Goal: Book appointment/travel/reservation

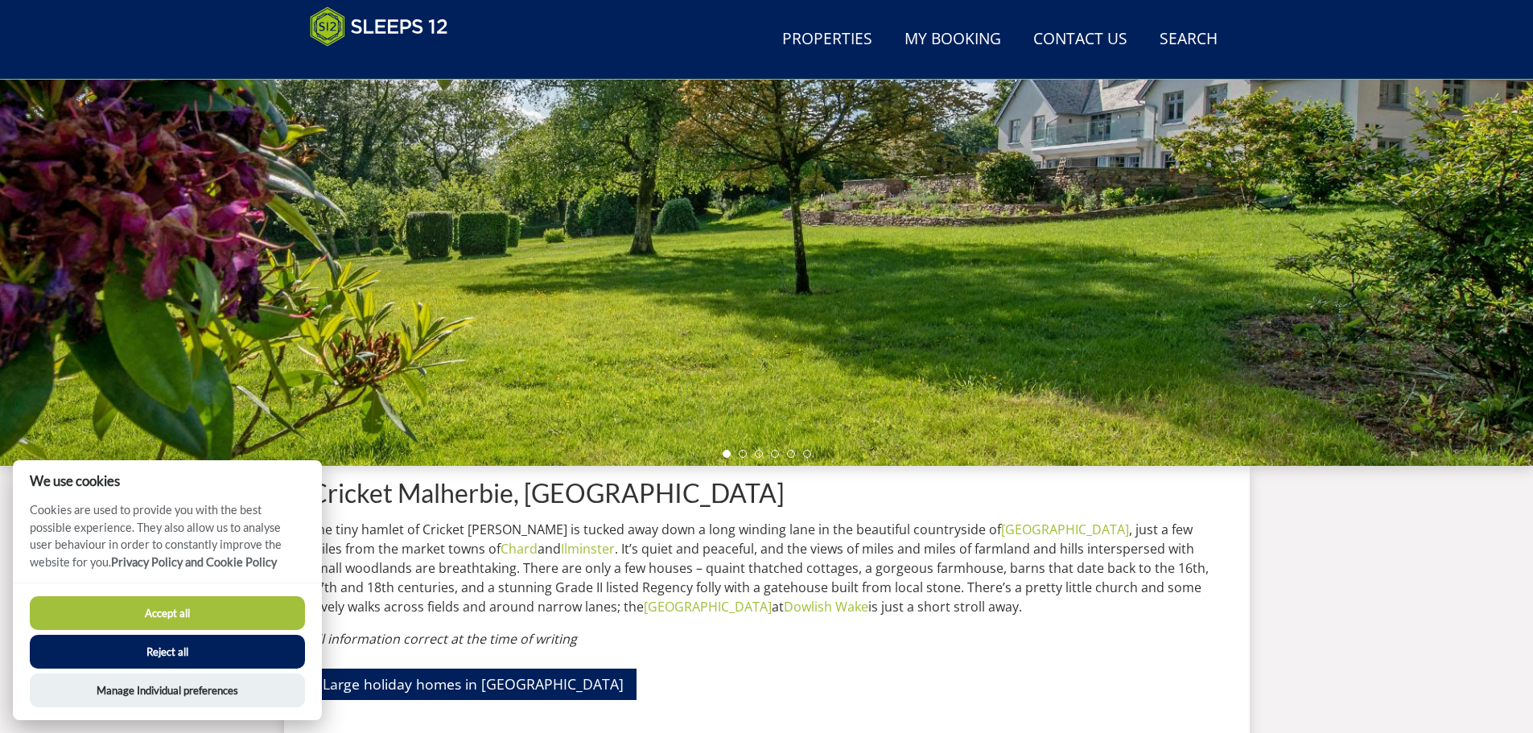
scroll to position [261, 0]
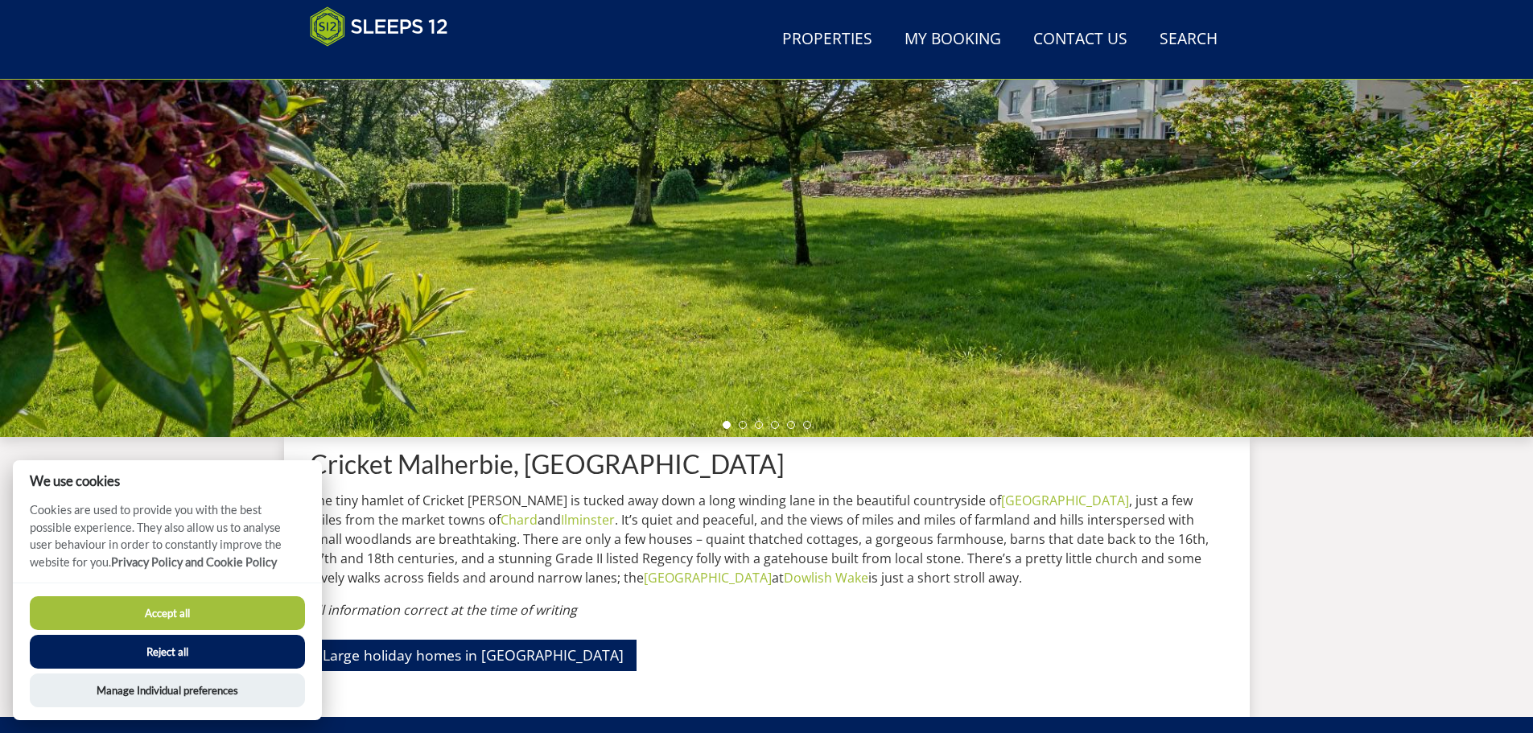
click at [248, 606] on button "Accept all" at bounding box center [167, 613] width 275 height 34
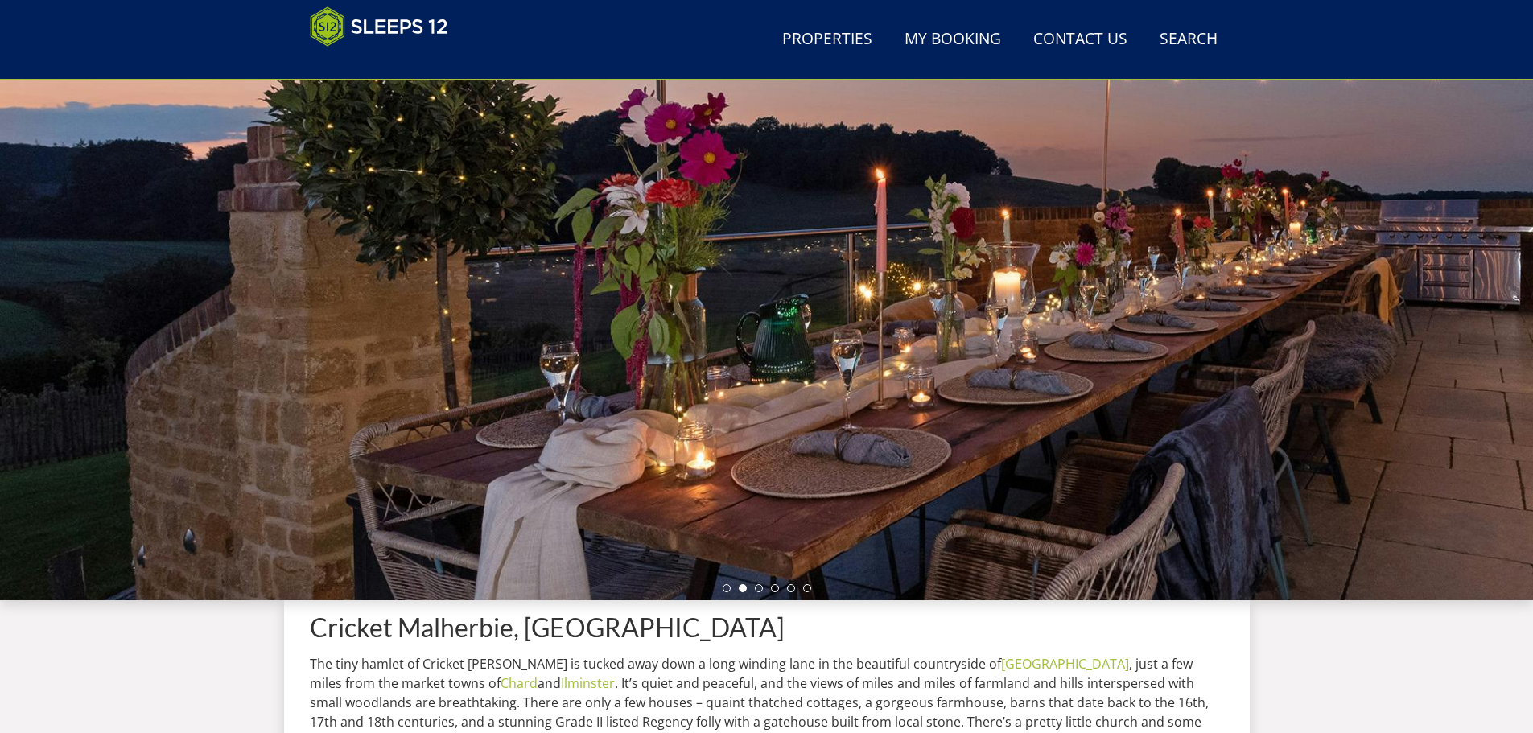
scroll to position [126, 0]
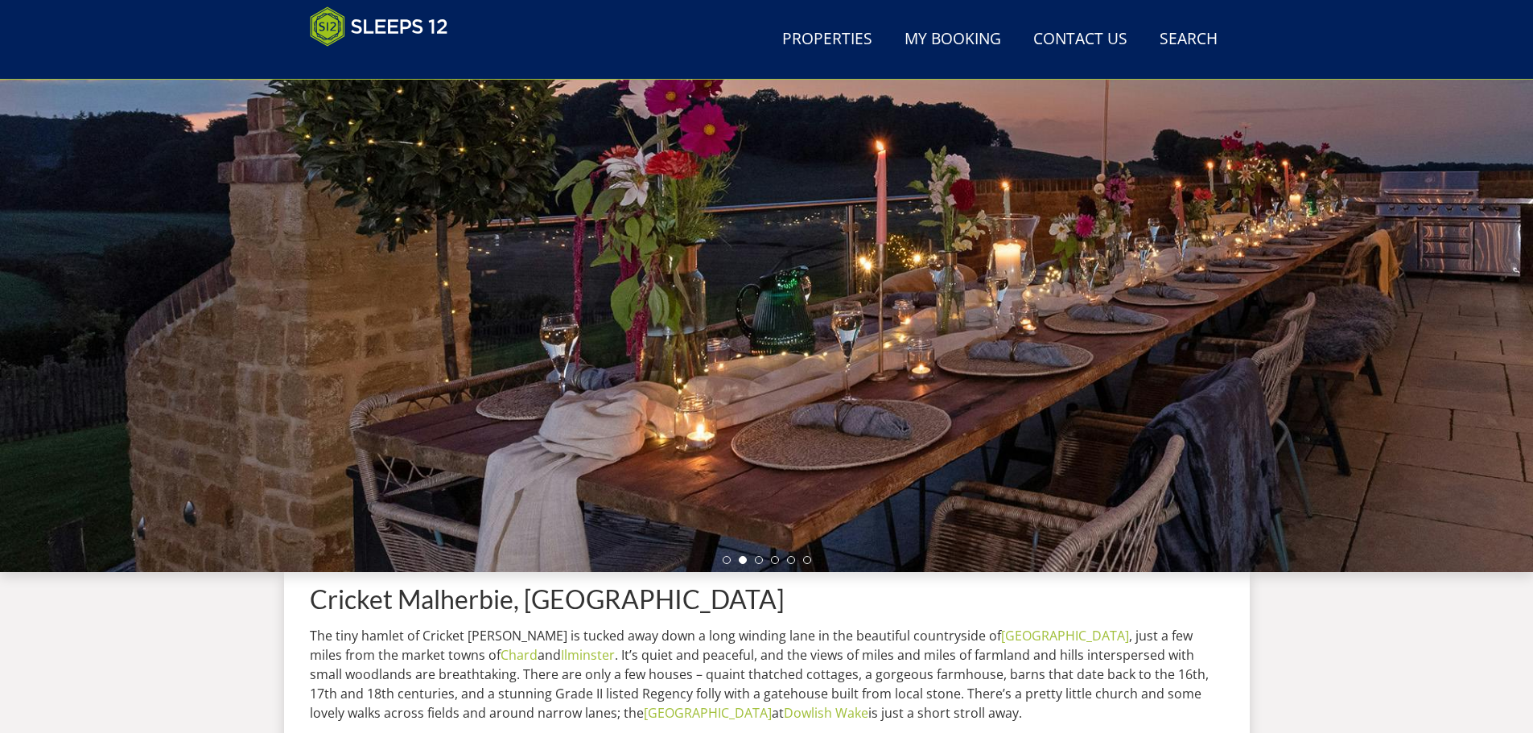
drag, startPoint x: 693, startPoint y: 412, endPoint x: 578, endPoint y: 422, distance: 115.5
click at [578, 422] on div at bounding box center [766, 290] width 1533 height 563
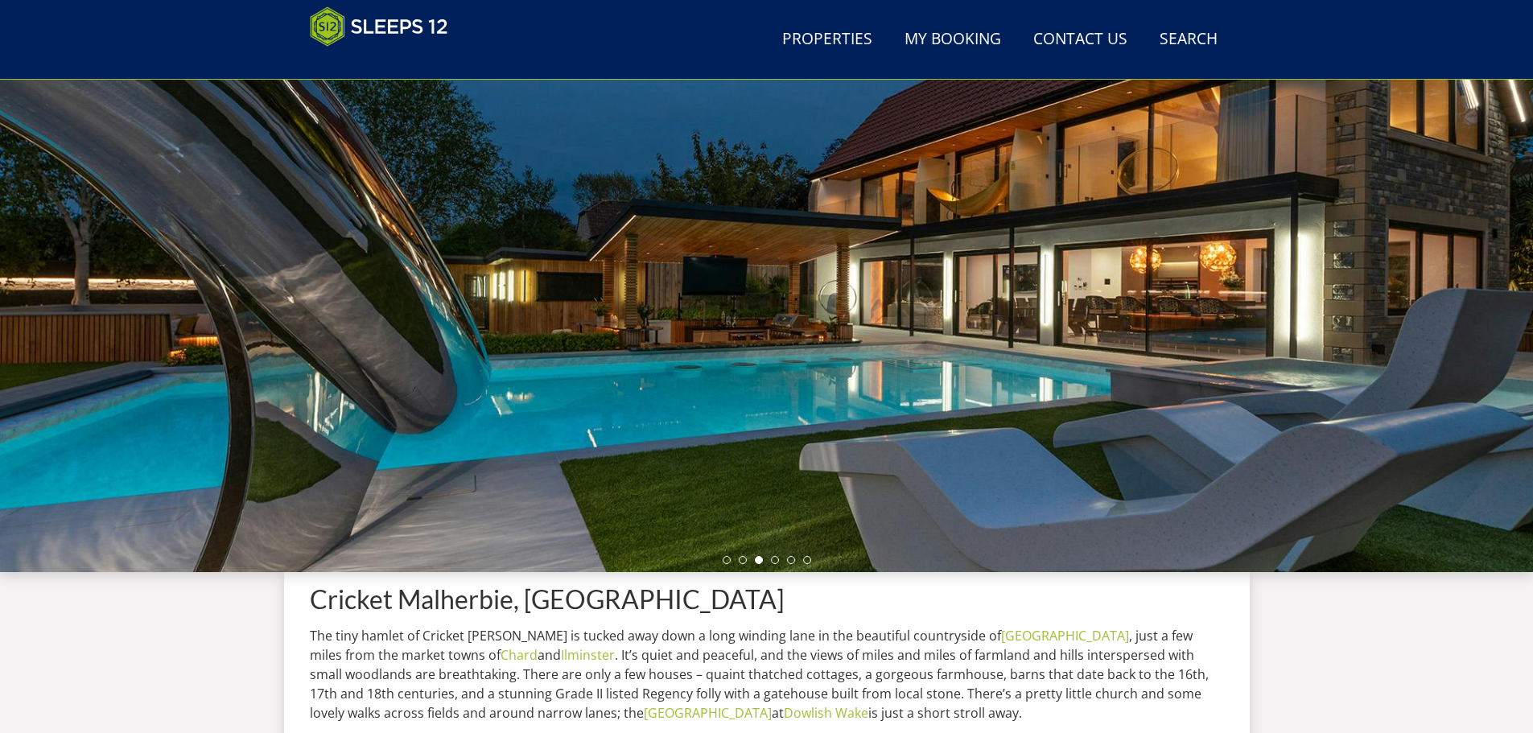
click at [853, 428] on div at bounding box center [766, 290] width 1533 height 563
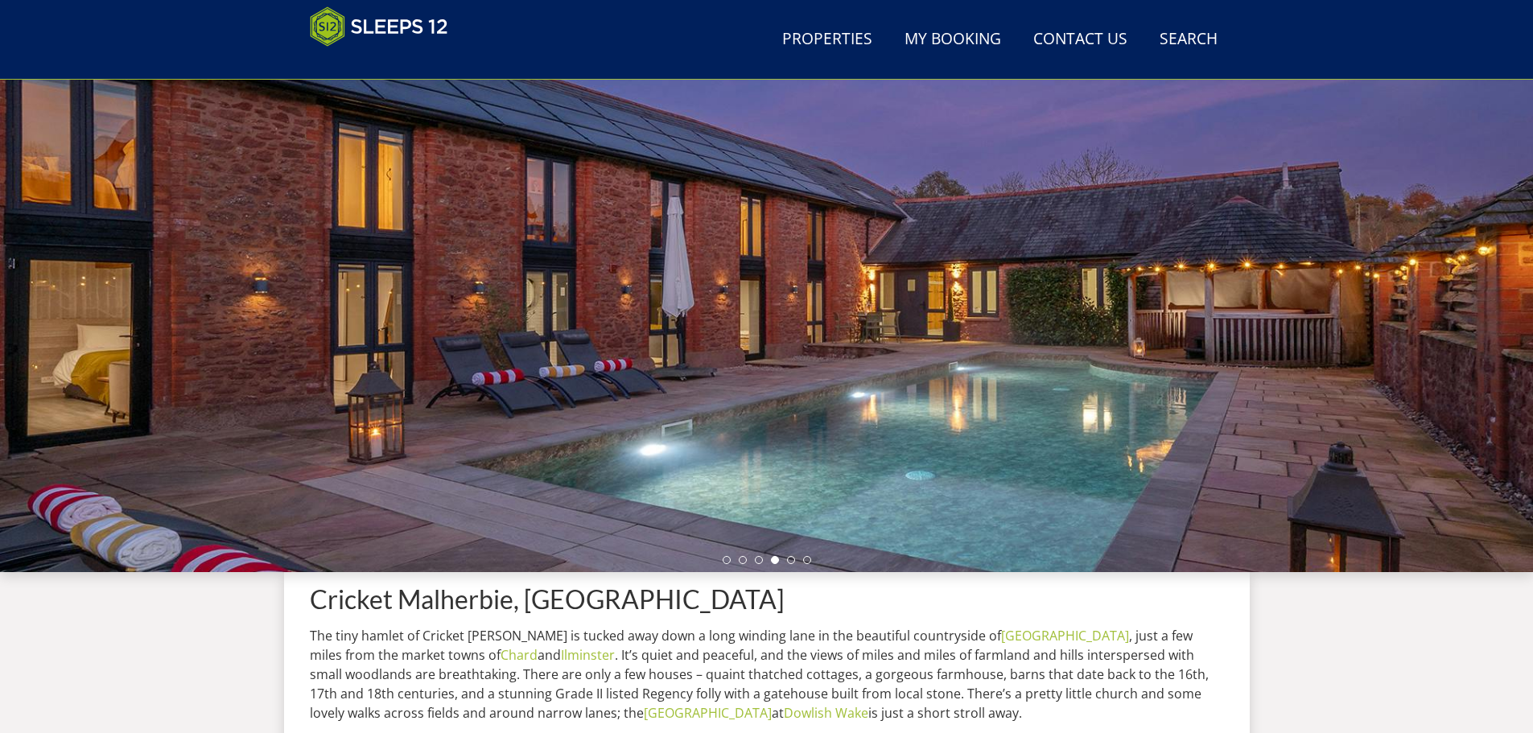
click at [840, 426] on div at bounding box center [766, 290] width 1533 height 563
click at [1190, 392] on div at bounding box center [766, 290] width 1533 height 563
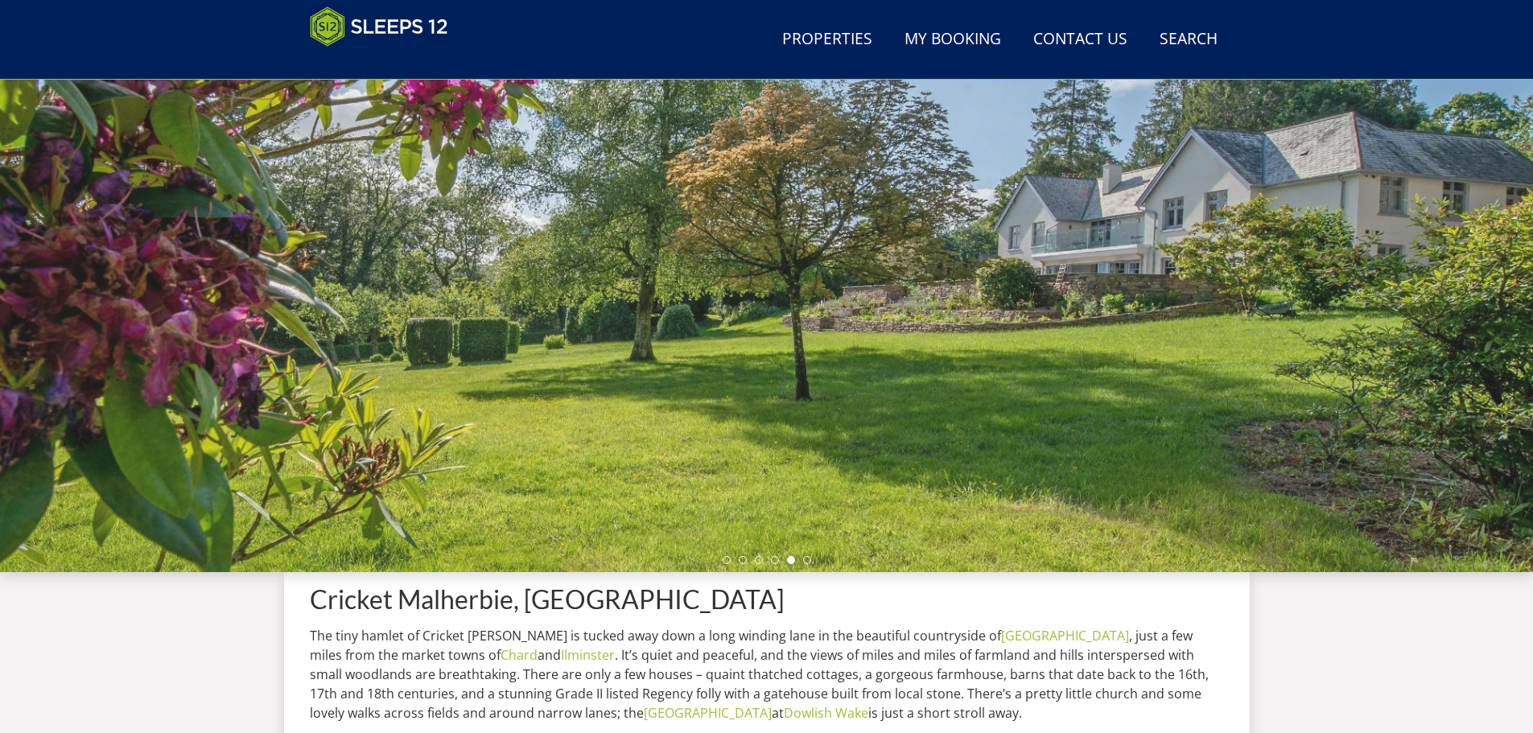
drag, startPoint x: 1145, startPoint y: 396, endPoint x: 1096, endPoint y: 403, distance: 49.6
click at [1096, 403] on div at bounding box center [766, 290] width 1533 height 563
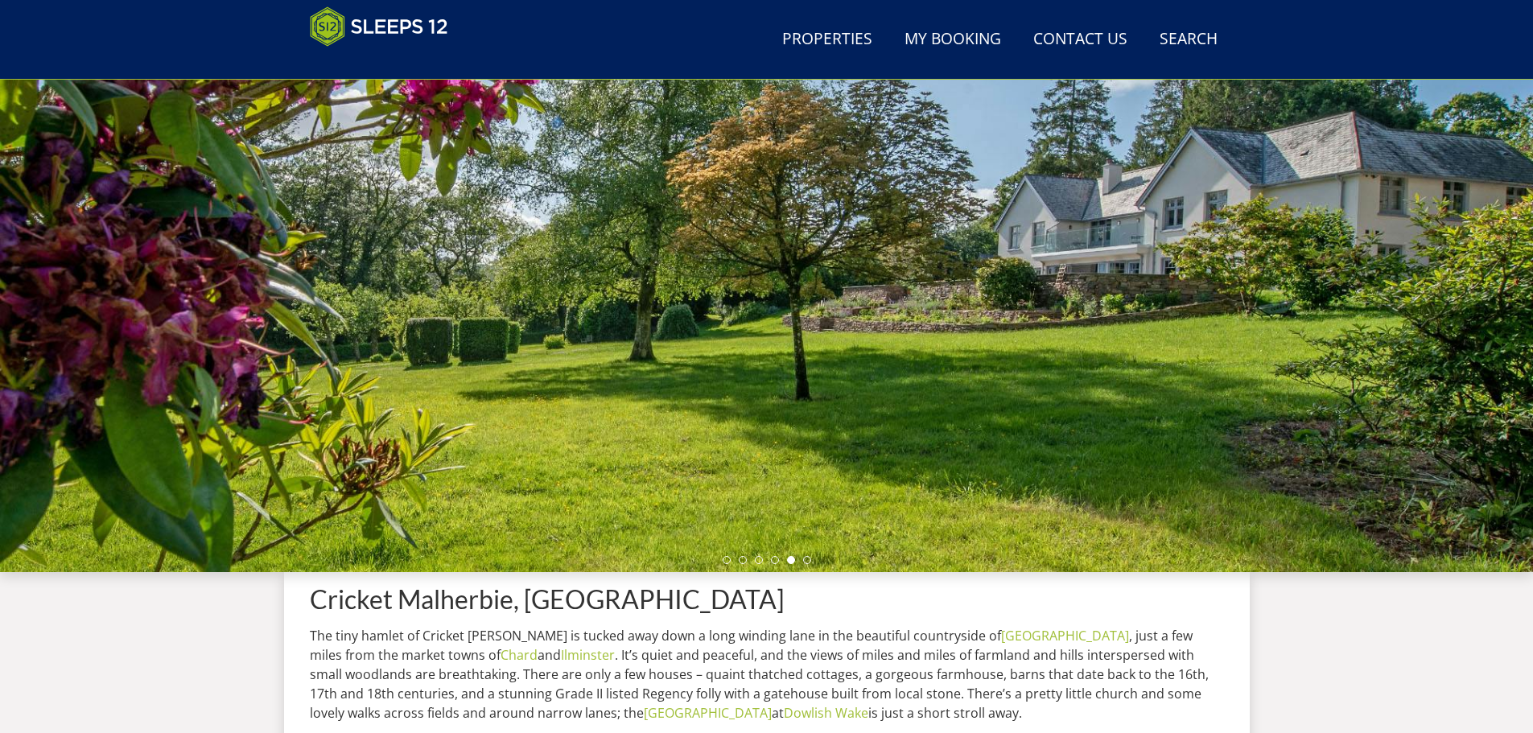
click at [1092, 402] on div at bounding box center [766, 290] width 1533 height 563
click at [803, 34] on link "Properties" at bounding box center [827, 40] width 103 height 36
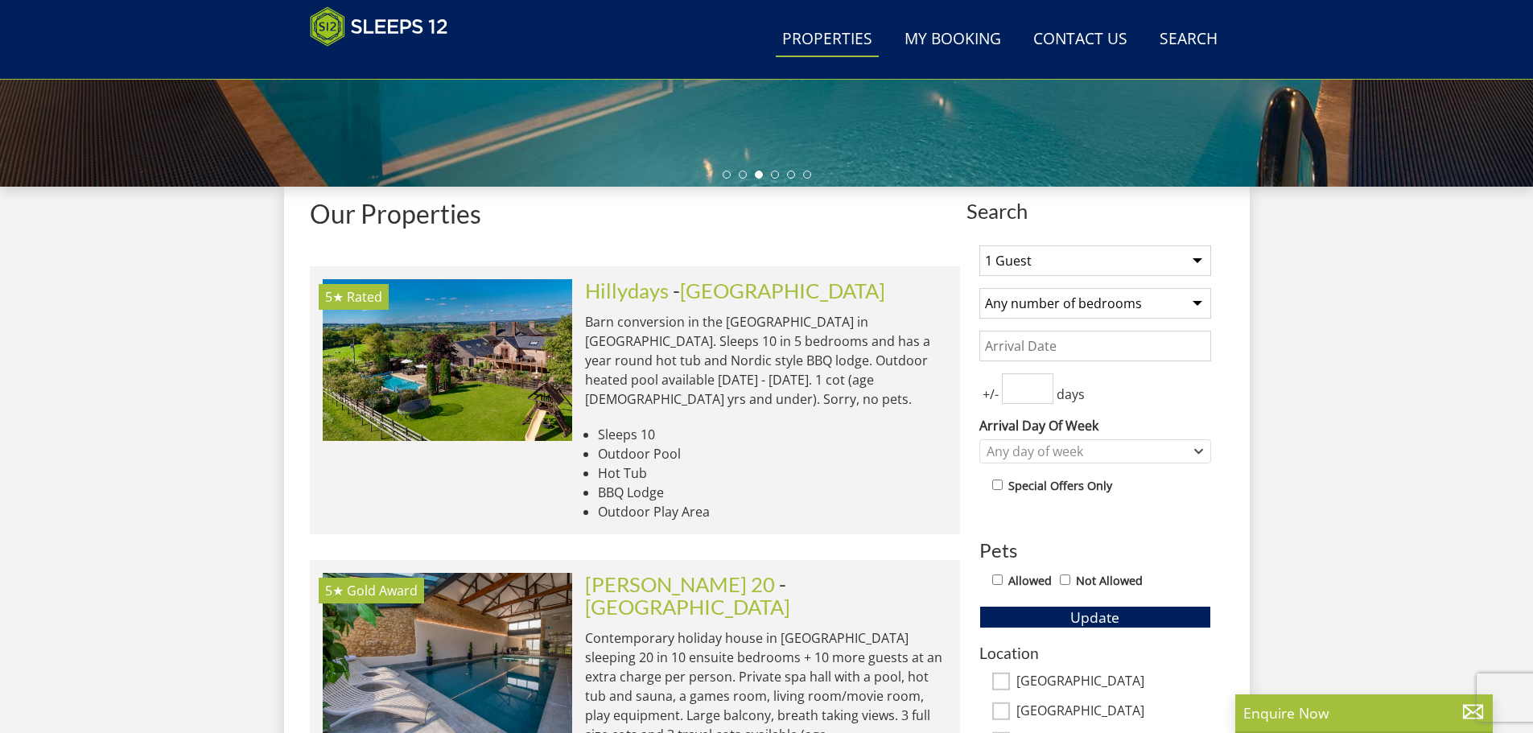
scroll to position [501, 0]
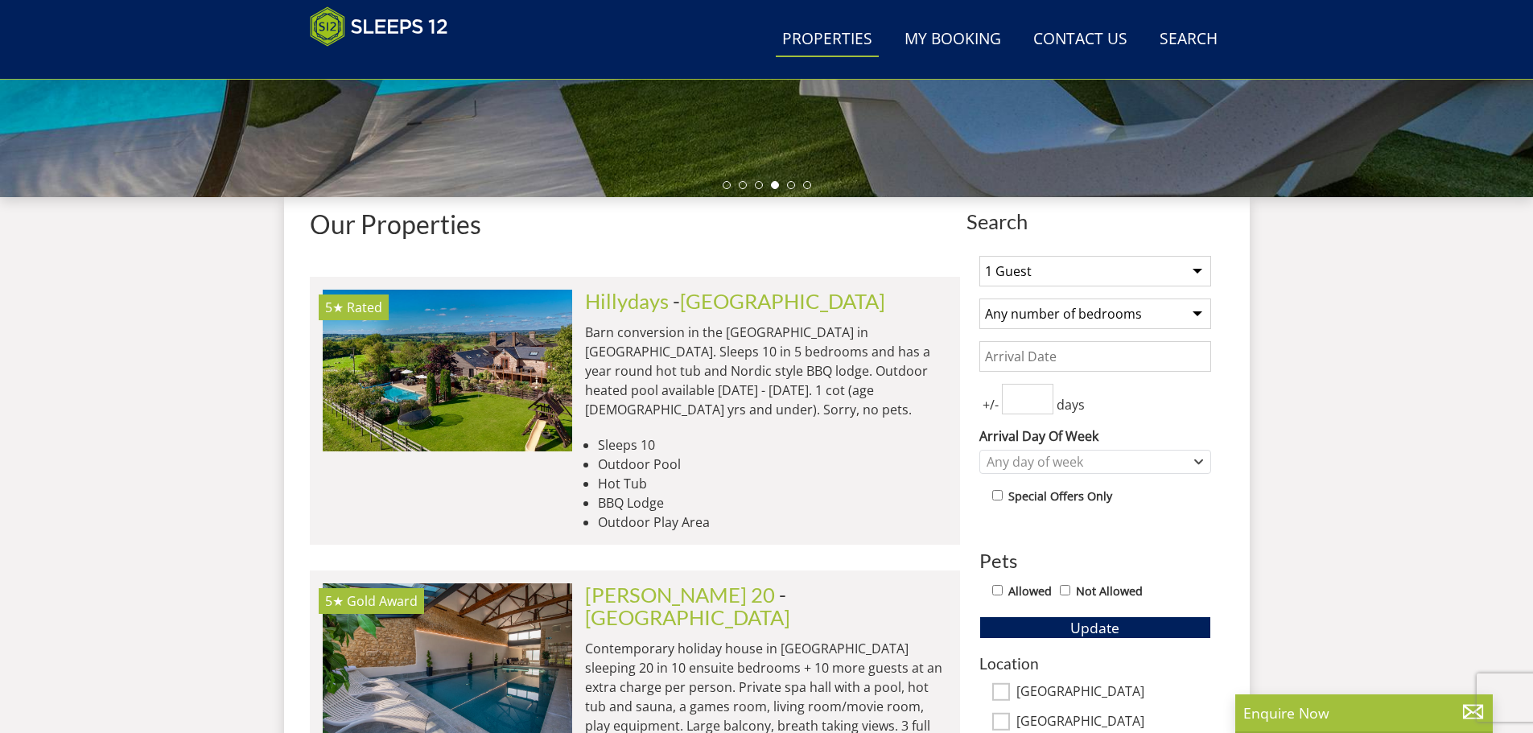
click at [1197, 272] on select "1 Guest 2 Guests 3 Guests 4 Guests 5 Guests 6 Guests 7 Guests 8 Guests 9 Guests…" at bounding box center [1096, 271] width 232 height 31
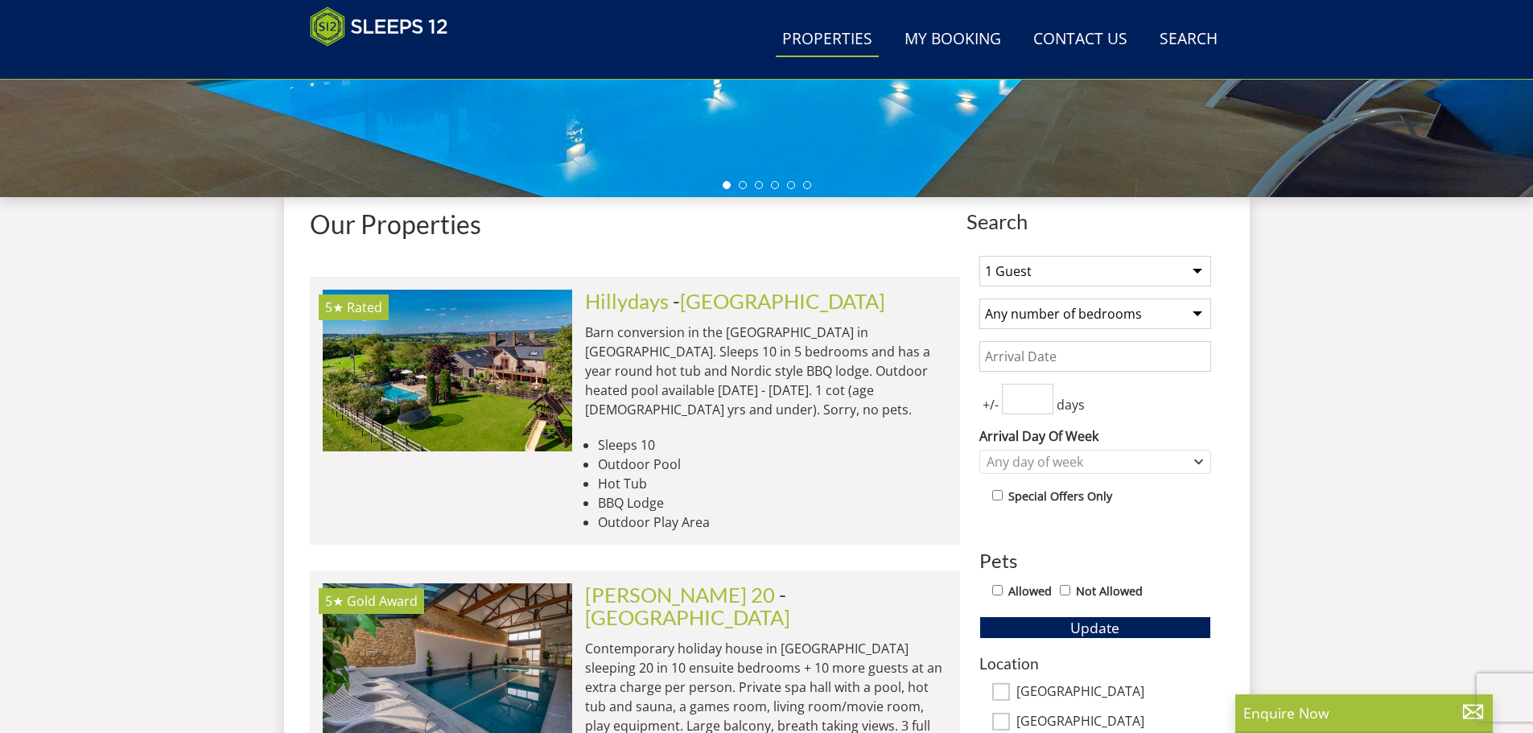
select select "7"
click at [980, 256] on select "1 Guest 2 Guests 3 Guests 4 Guests 5 Guests 6 Guests 7 Guests 8 Guests 9 Guests…" at bounding box center [1096, 271] width 232 height 31
click at [1195, 313] on select "Any number of bedrooms 4 Bedrooms 5 Bedrooms 6 Bedrooms 7 Bedrooms 8 Bedrooms 9…" at bounding box center [1096, 314] width 232 height 31
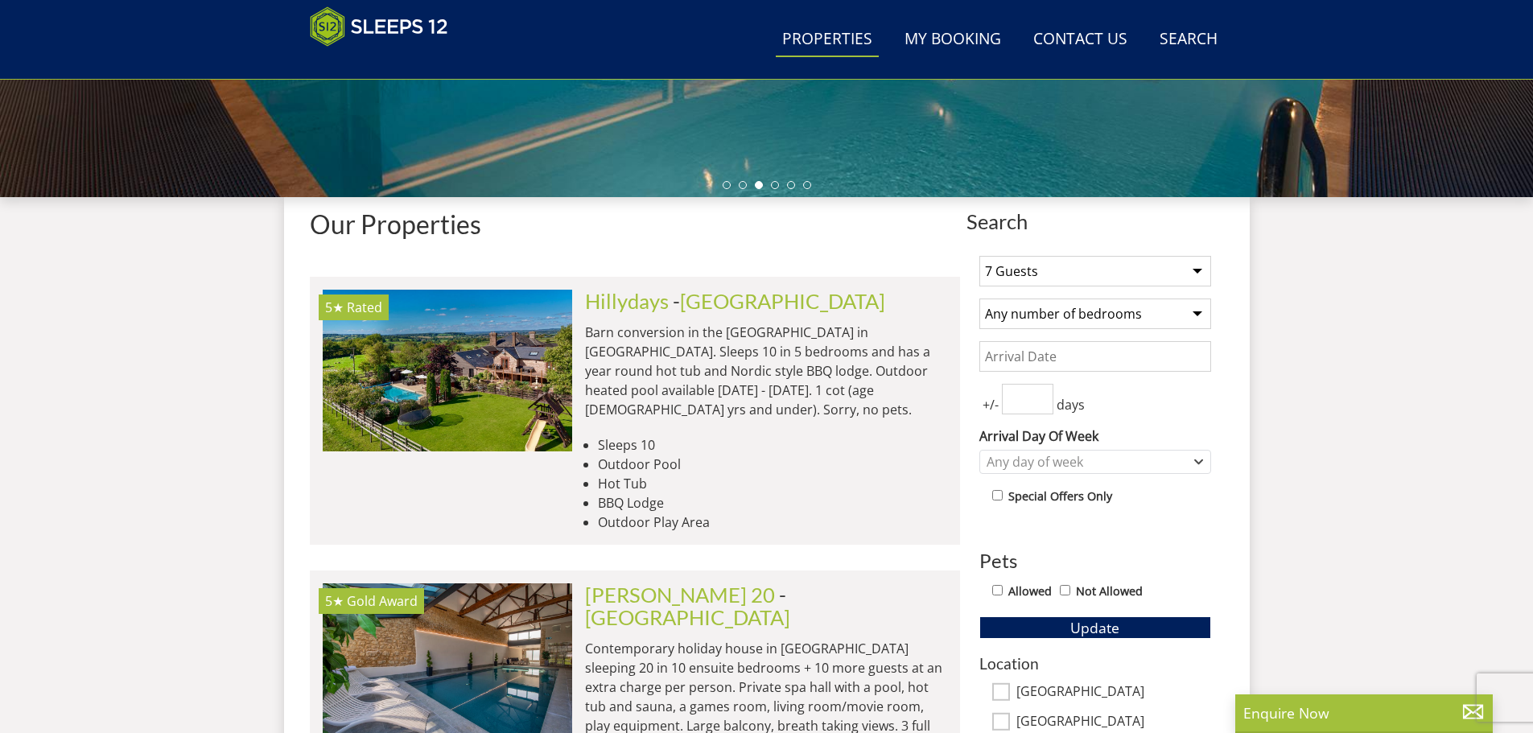
select select "6"
click at [980, 299] on select "Any number of bedrooms 4 Bedrooms 5 Bedrooms 6 Bedrooms 7 Bedrooms 8 Bedrooms 9…" at bounding box center [1096, 314] width 232 height 31
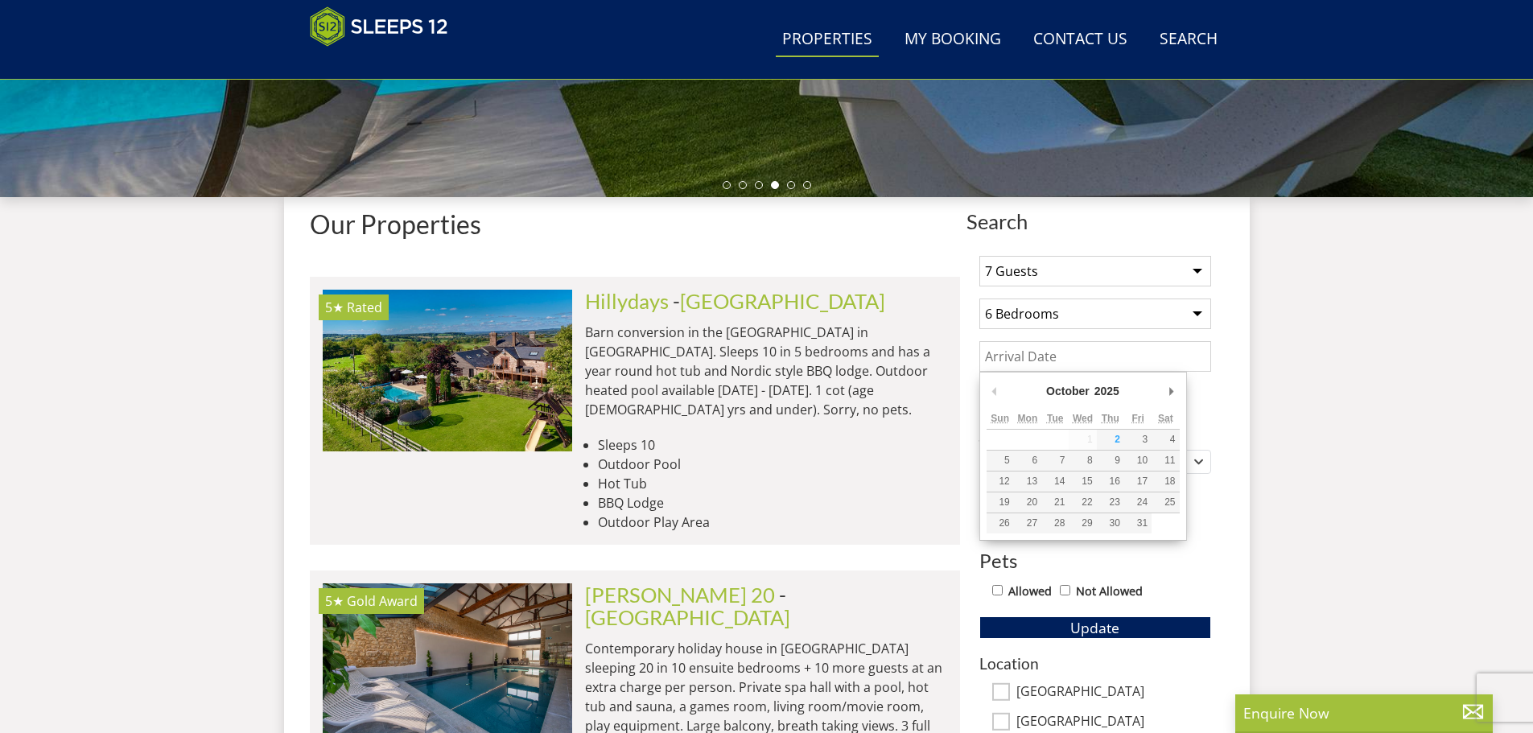
click at [1148, 356] on input "Date" at bounding box center [1096, 356] width 232 height 31
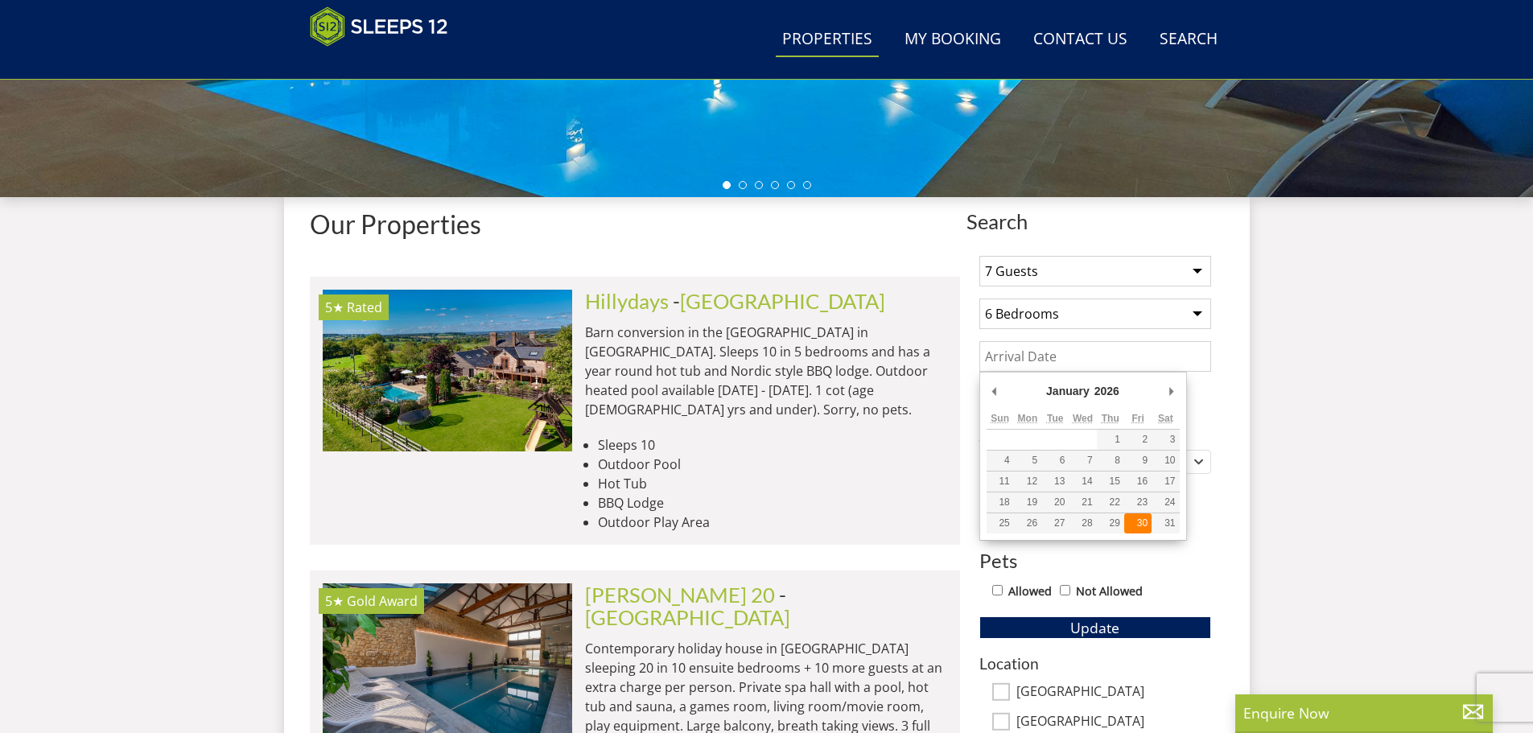
type input "[DATE]"
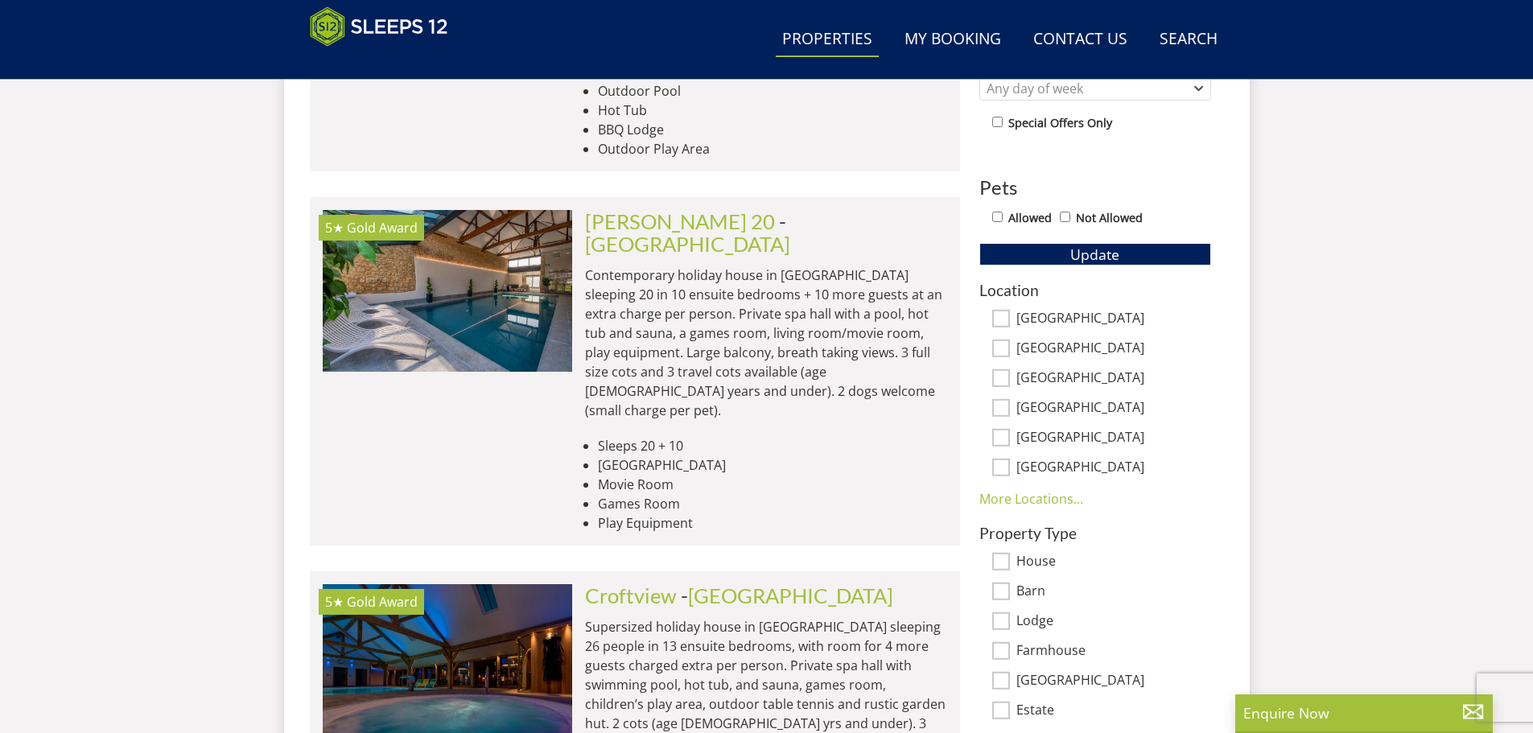
scroll to position [903, 0]
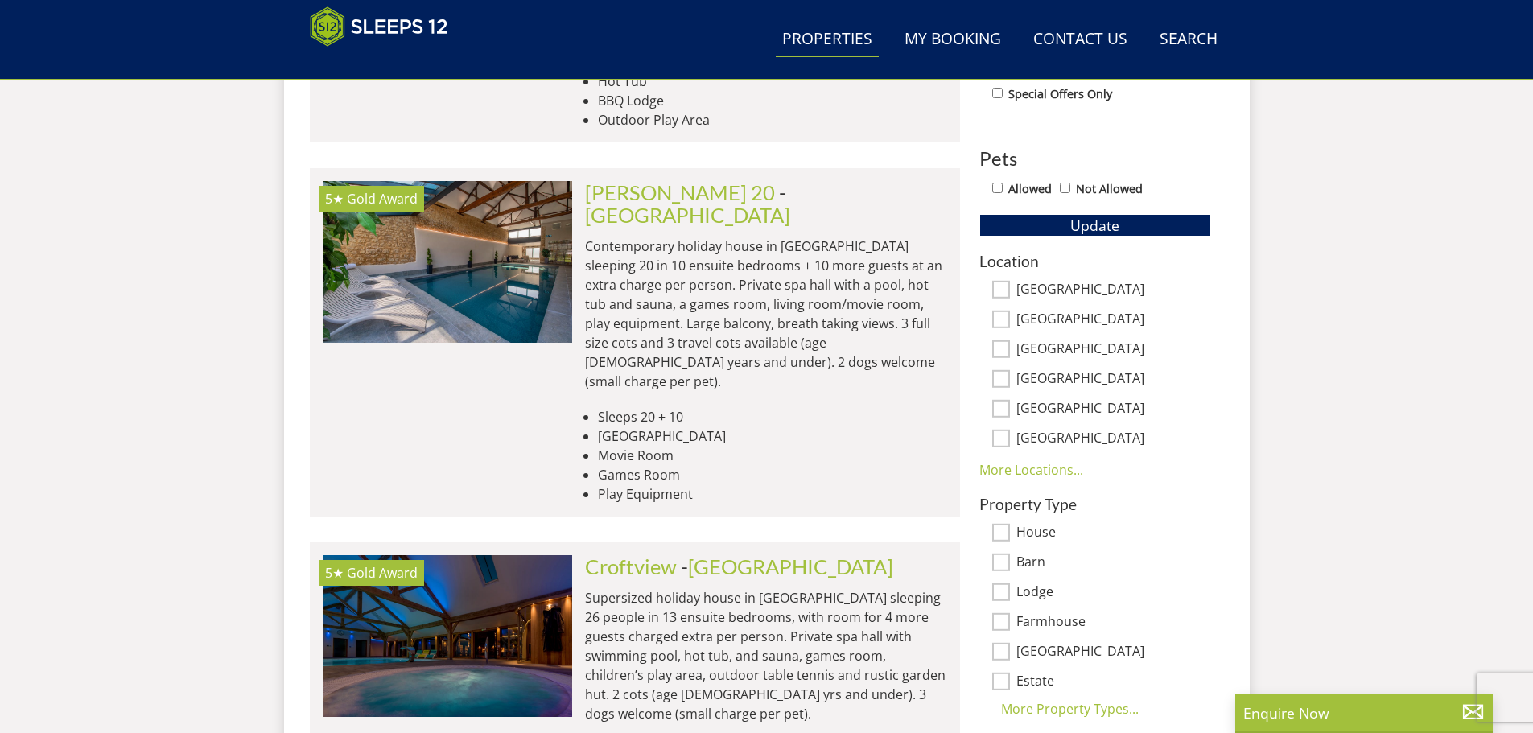
click at [1038, 477] on link "More Locations..." at bounding box center [1032, 470] width 104 height 18
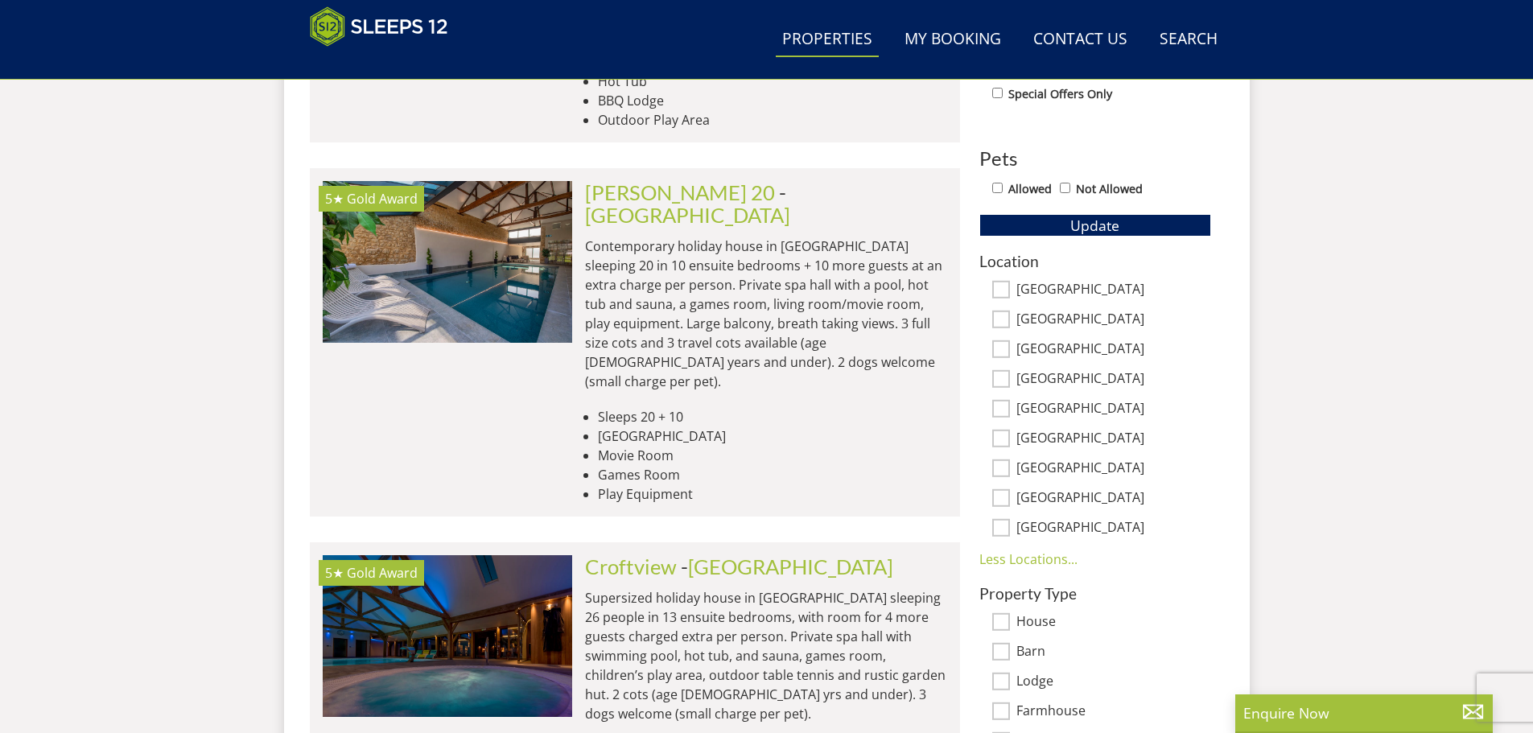
click at [1005, 320] on input "[GEOGRAPHIC_DATA]" at bounding box center [1001, 320] width 18 height 18
checkbox input "true"
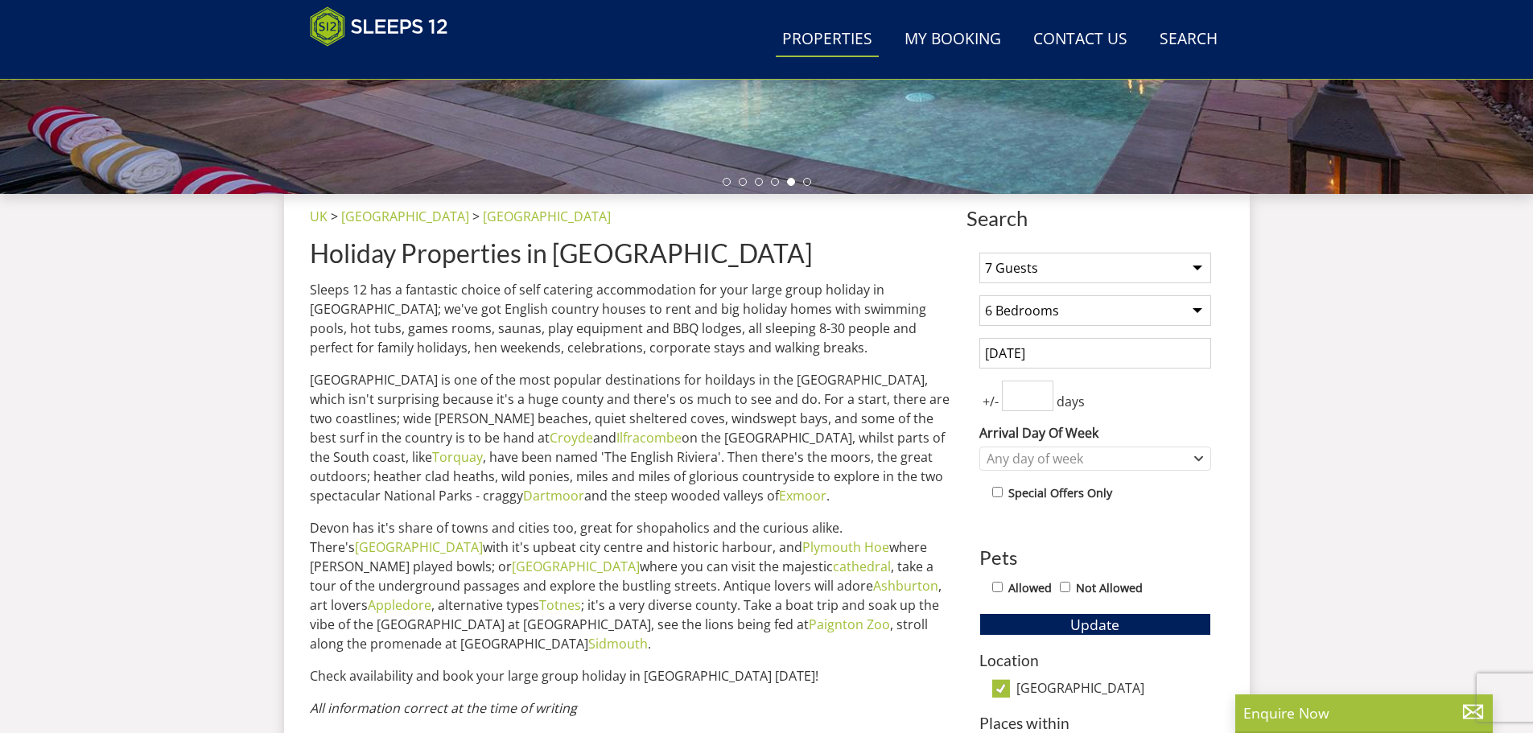
scroll to position [816, 0]
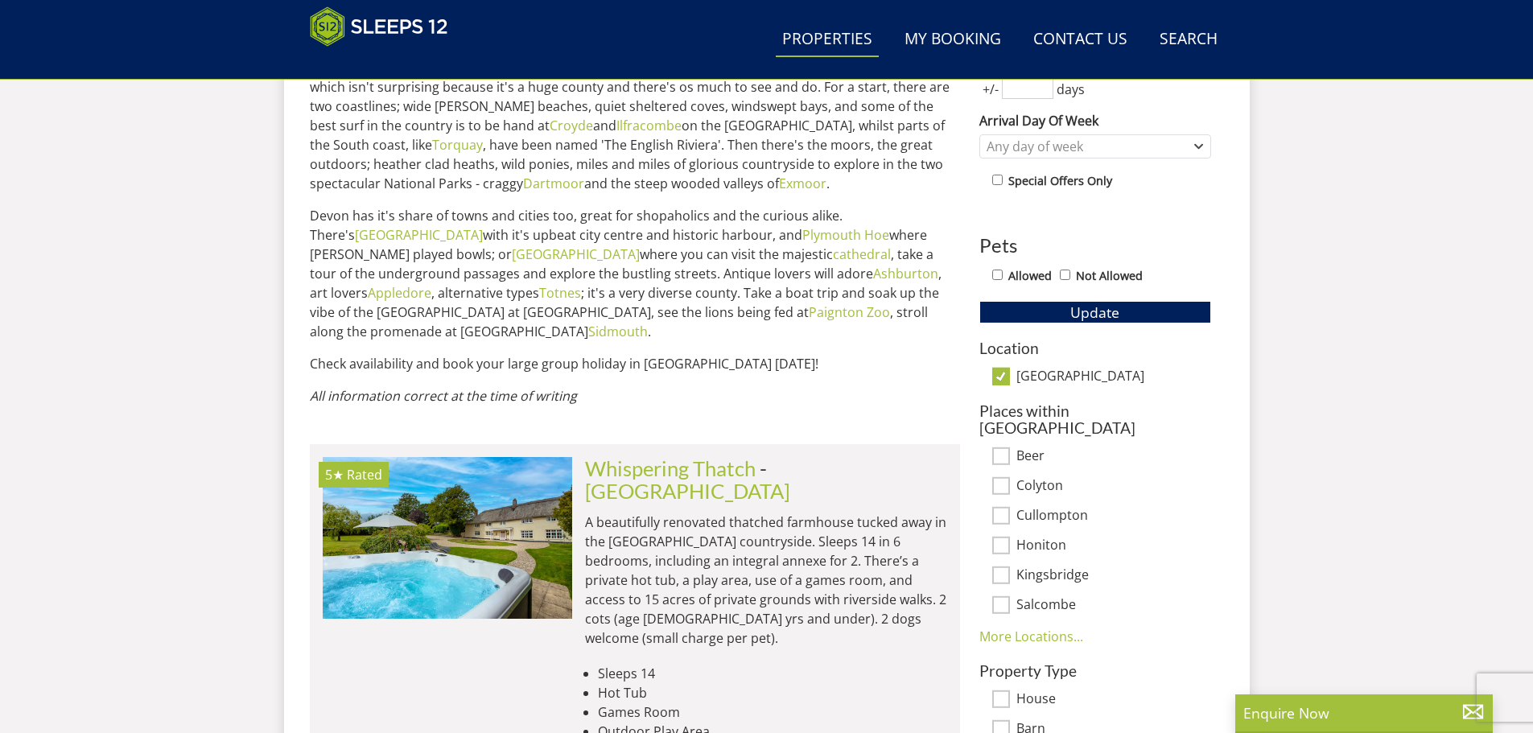
click at [1001, 375] on input "[GEOGRAPHIC_DATA]" at bounding box center [1001, 377] width 18 height 18
checkbox input "false"
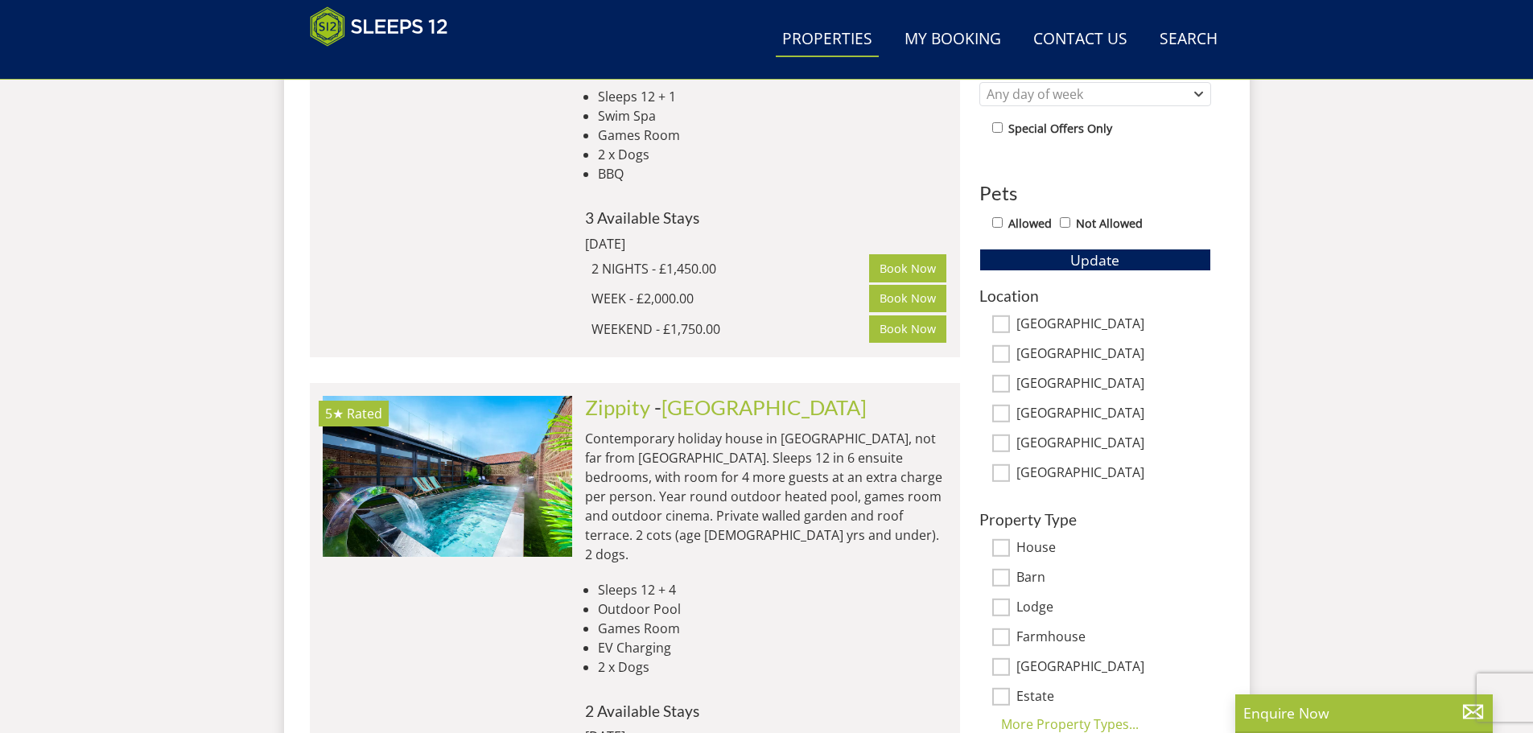
scroll to position [897, 0]
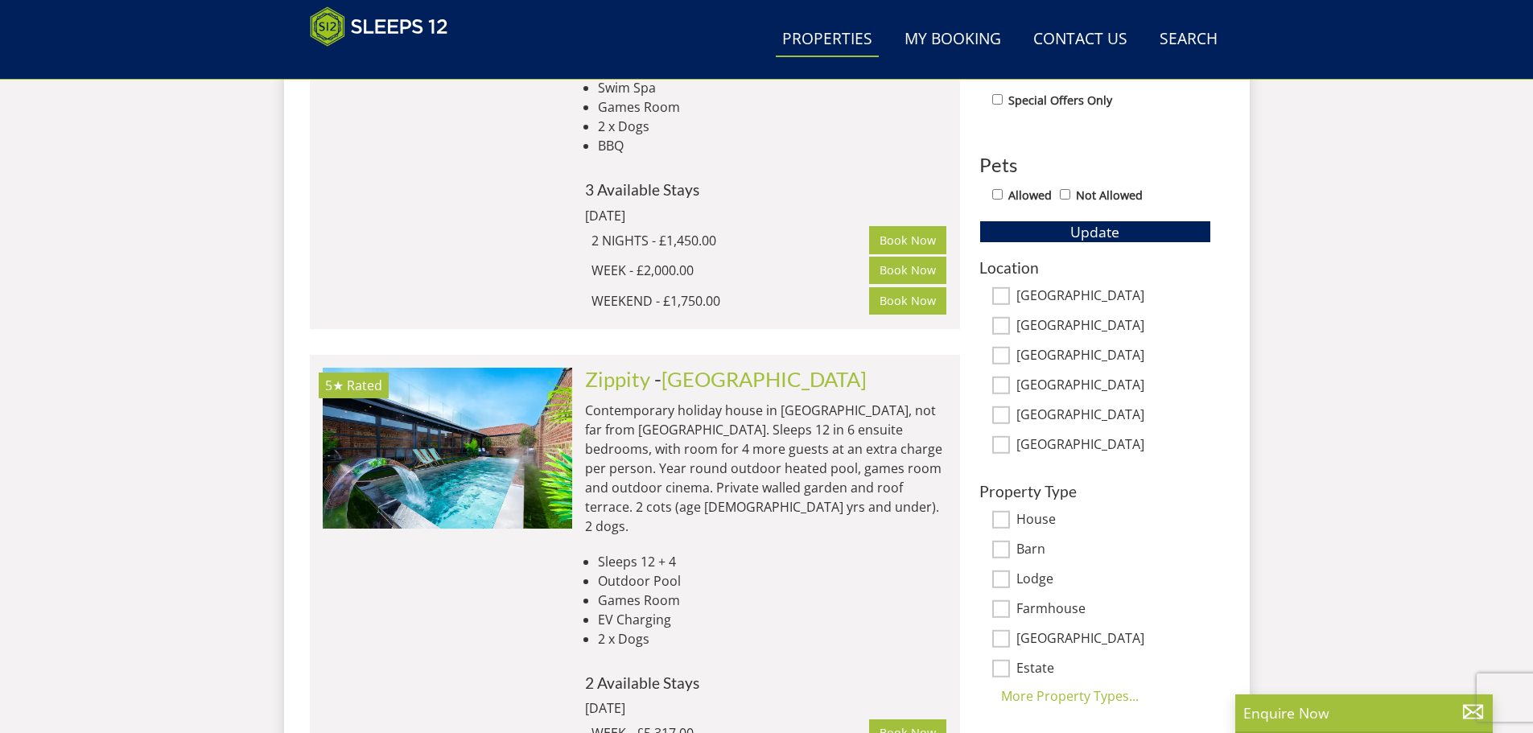
click at [1001, 383] on input "[GEOGRAPHIC_DATA]" at bounding box center [1001, 386] width 18 height 18
checkbox input "true"
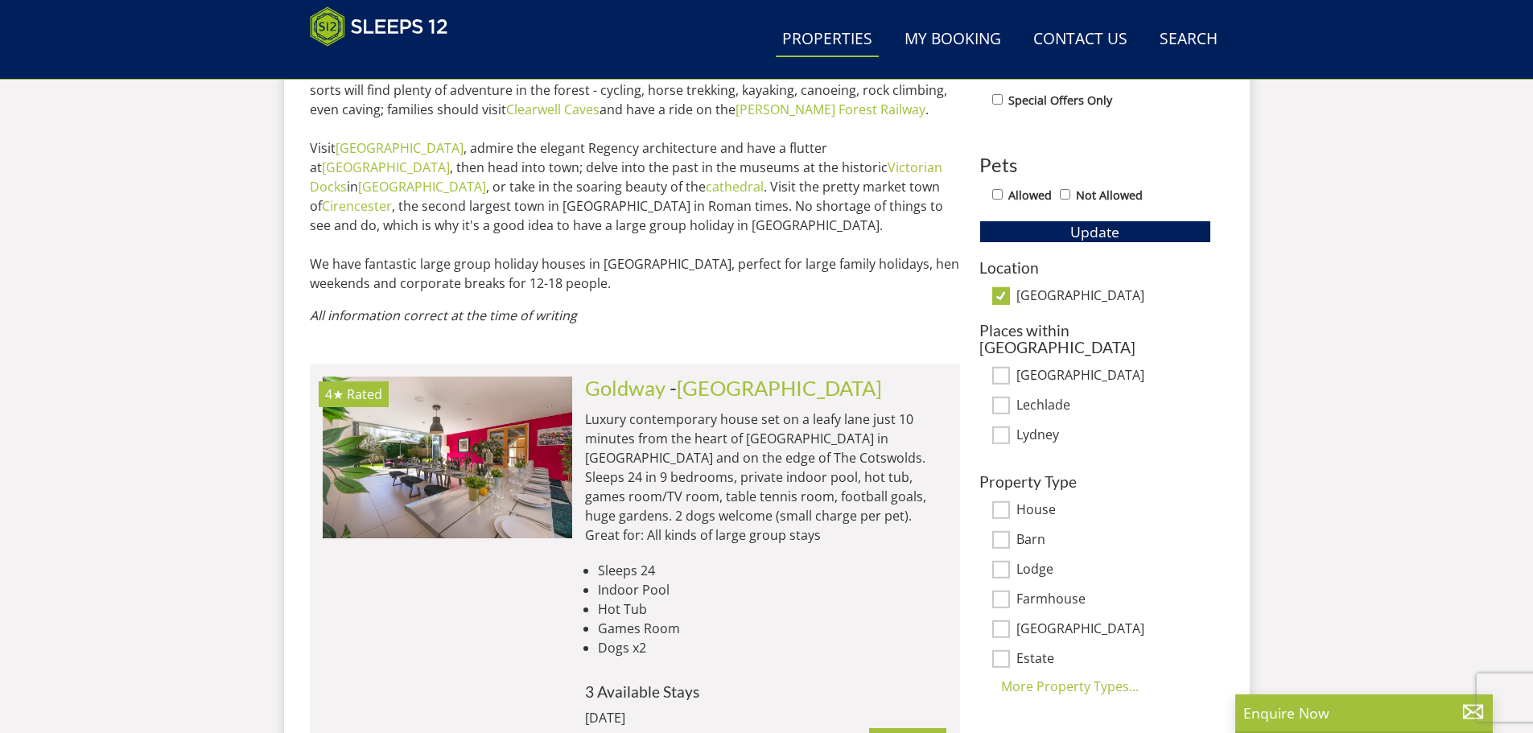
click at [1002, 295] on input "[GEOGRAPHIC_DATA]" at bounding box center [1001, 296] width 18 height 18
checkbox input "false"
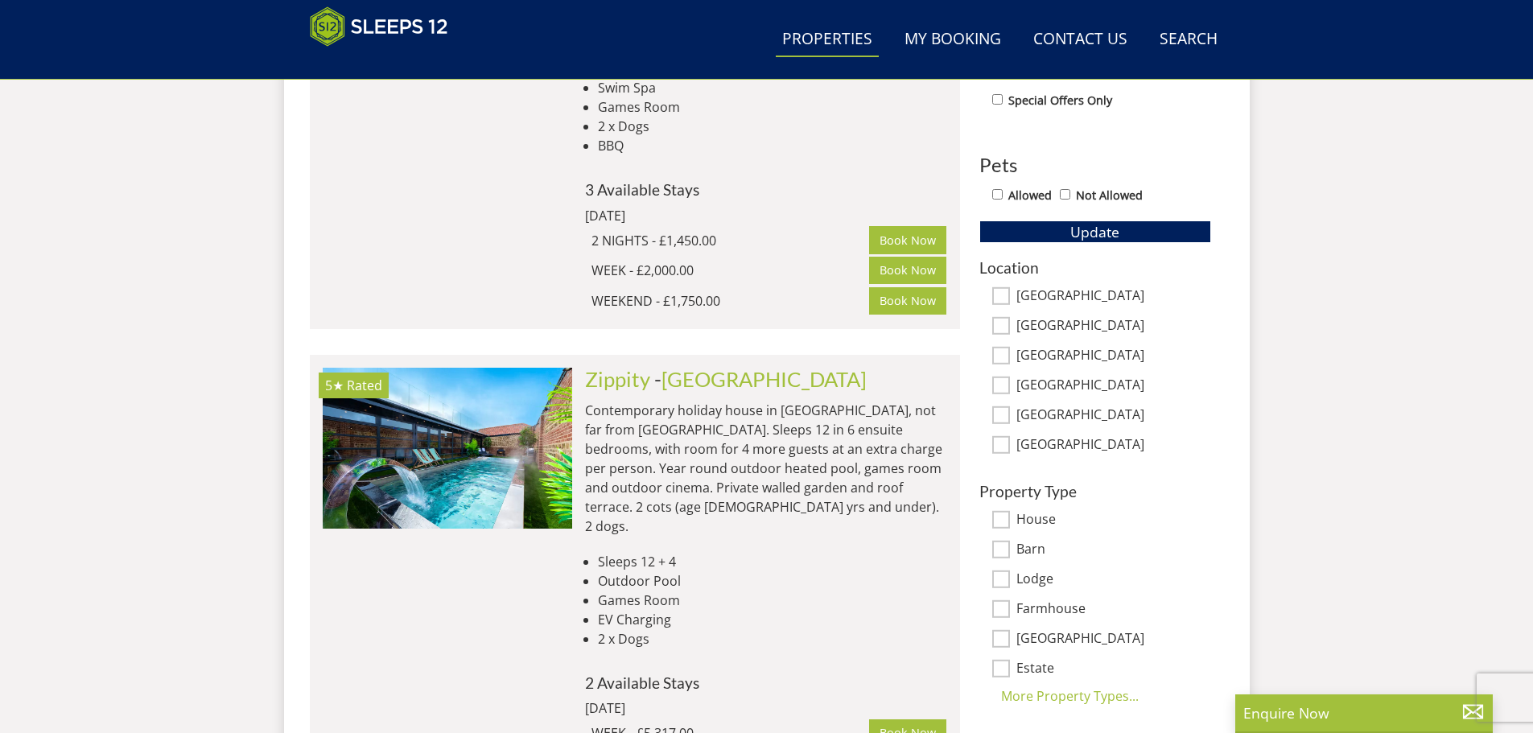
click at [1005, 446] on input "[GEOGRAPHIC_DATA]" at bounding box center [1001, 445] width 18 height 18
checkbox input "true"
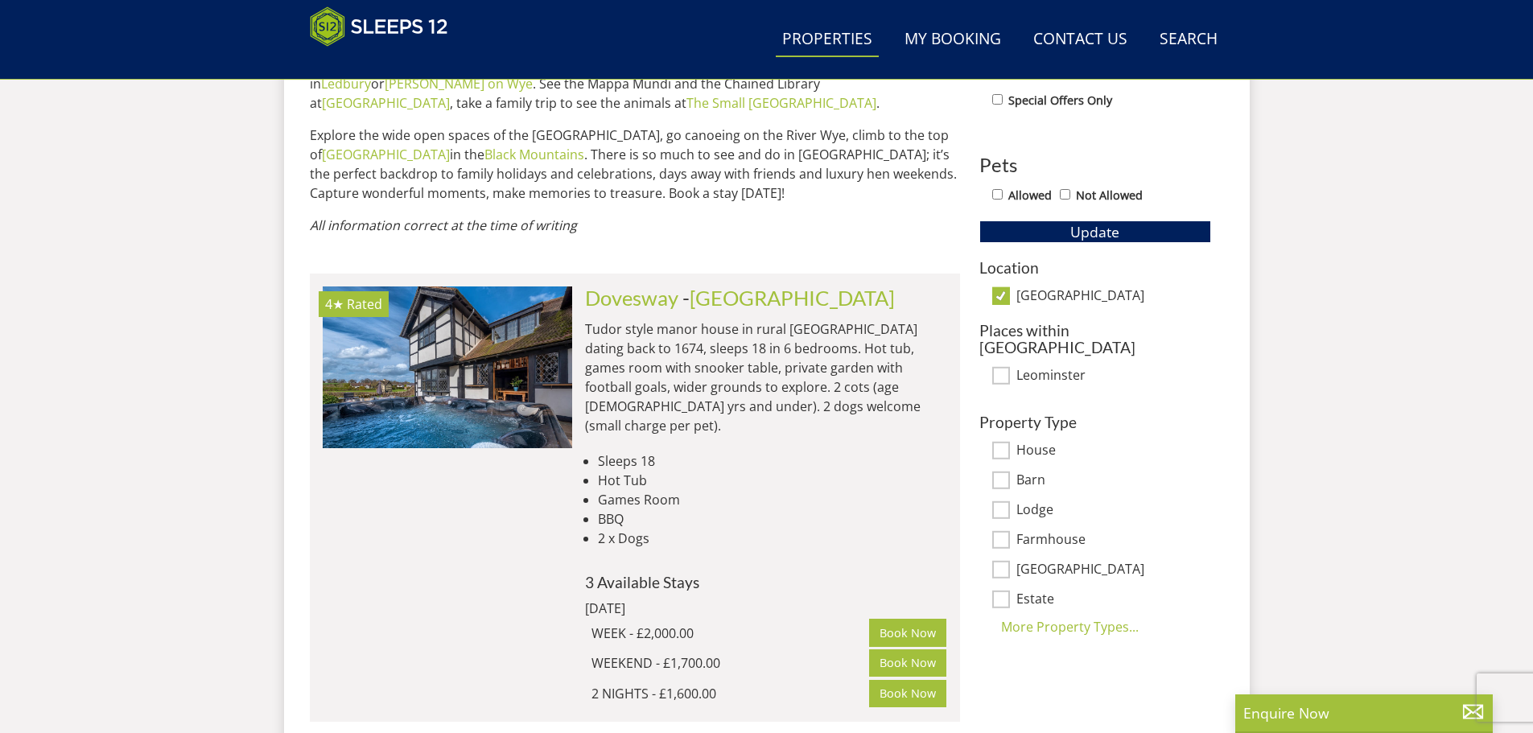
click at [1005, 293] on input "[GEOGRAPHIC_DATA]" at bounding box center [1001, 296] width 18 height 18
checkbox input "false"
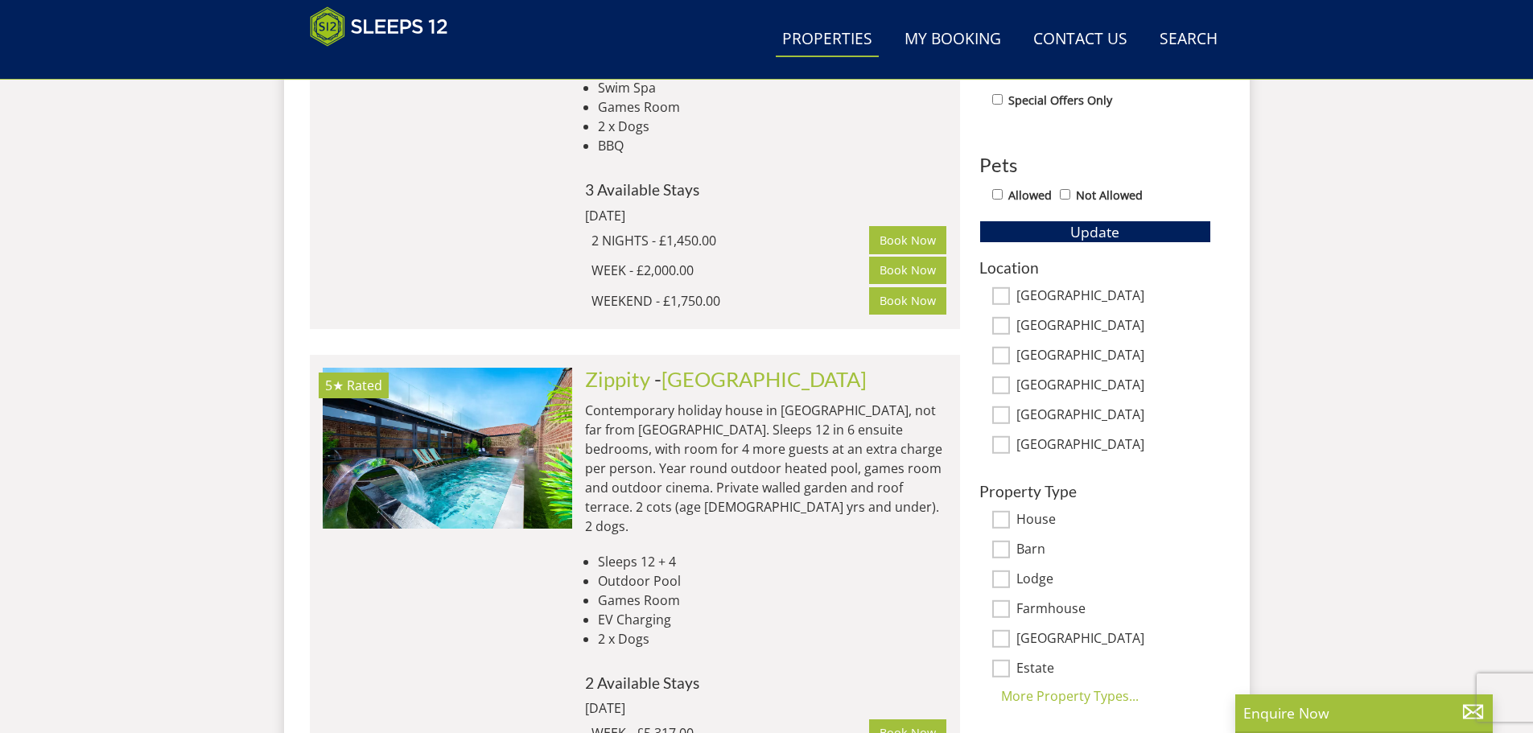
click at [1005, 355] on input "[GEOGRAPHIC_DATA]" at bounding box center [1001, 356] width 18 height 18
checkbox input "true"
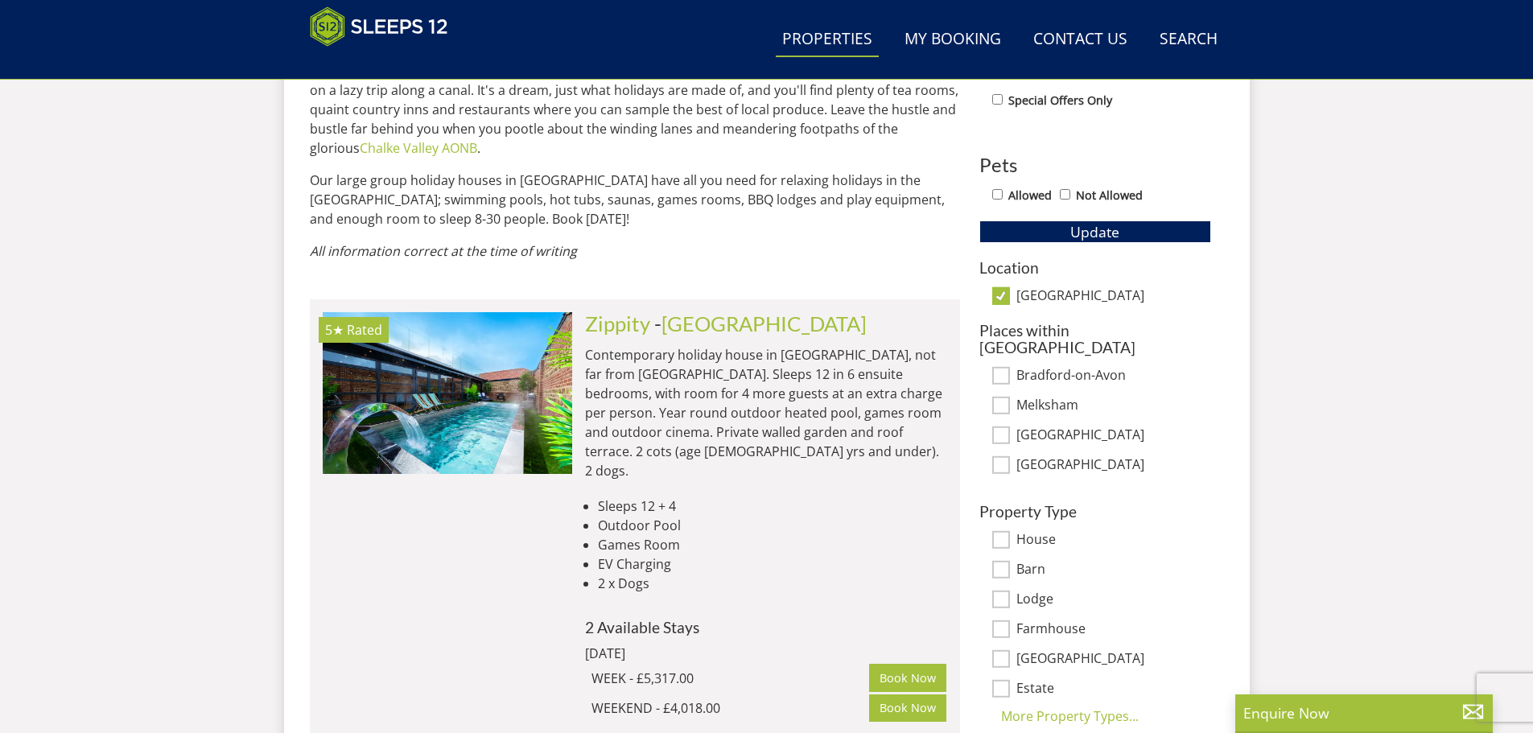
click at [1005, 302] on input "[GEOGRAPHIC_DATA]" at bounding box center [1001, 296] width 18 height 18
checkbox input "false"
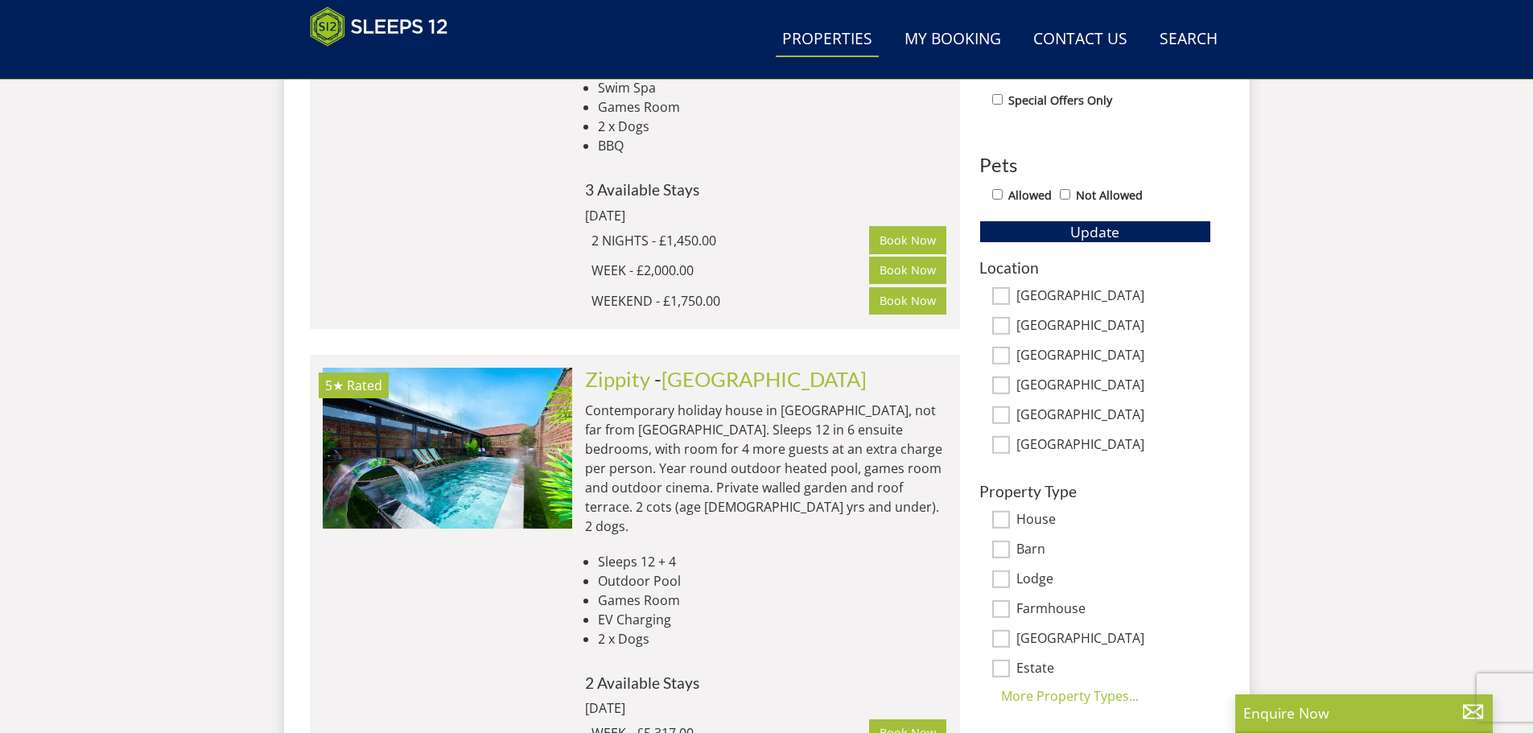
click at [1003, 296] on input "[GEOGRAPHIC_DATA]" at bounding box center [1001, 296] width 18 height 18
checkbox input "true"
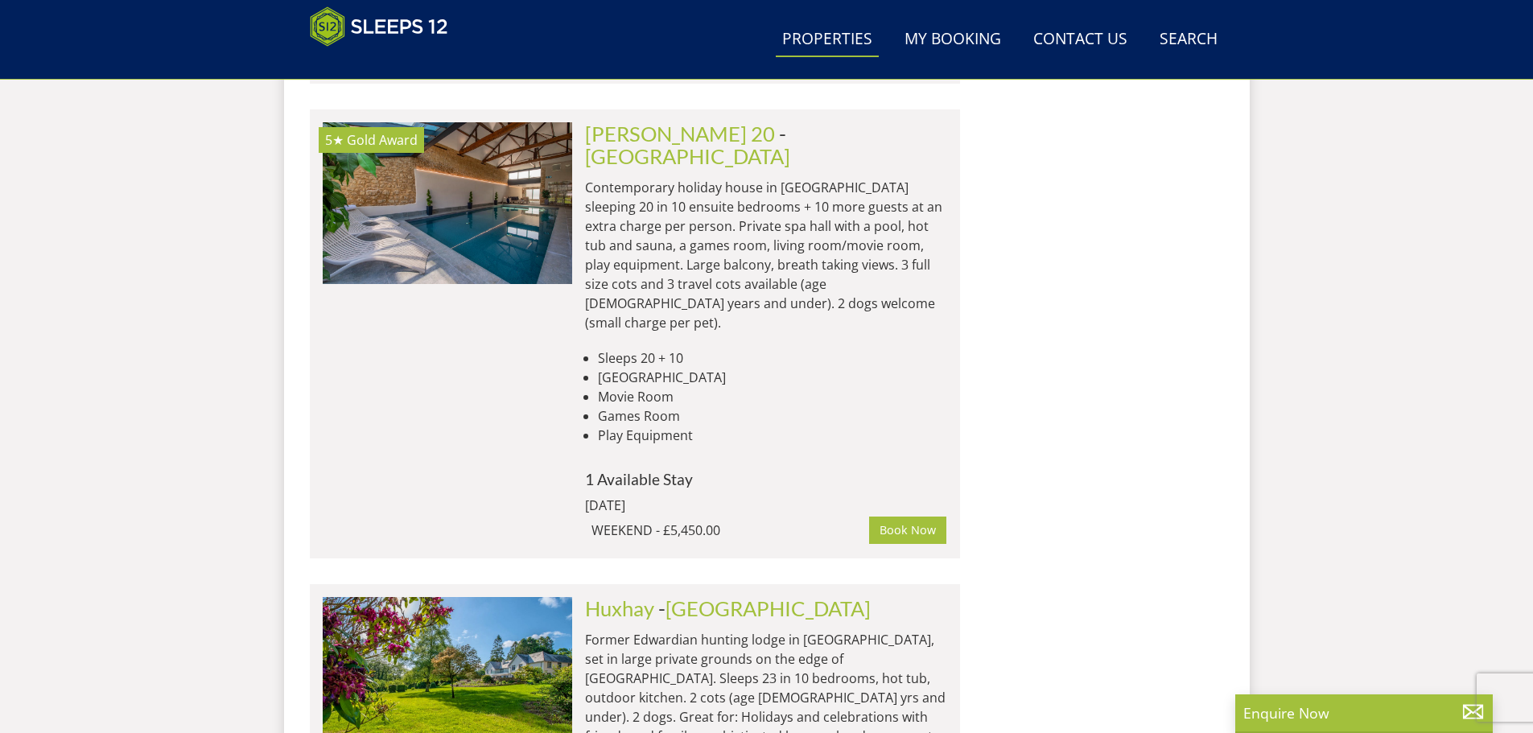
scroll to position [8218, 0]
